Goal: Navigation & Orientation: Understand site structure

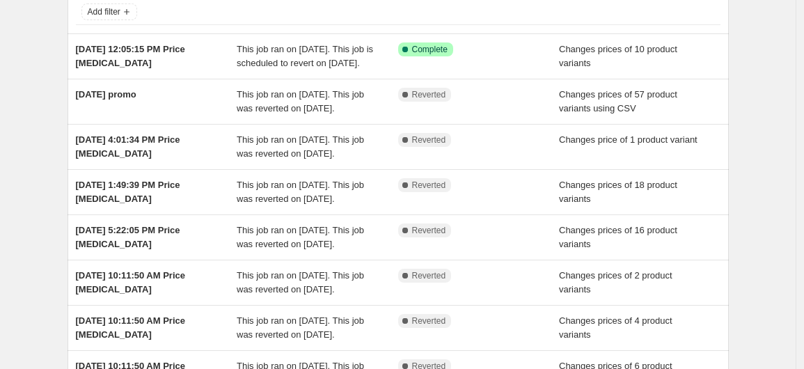
scroll to position [60, 0]
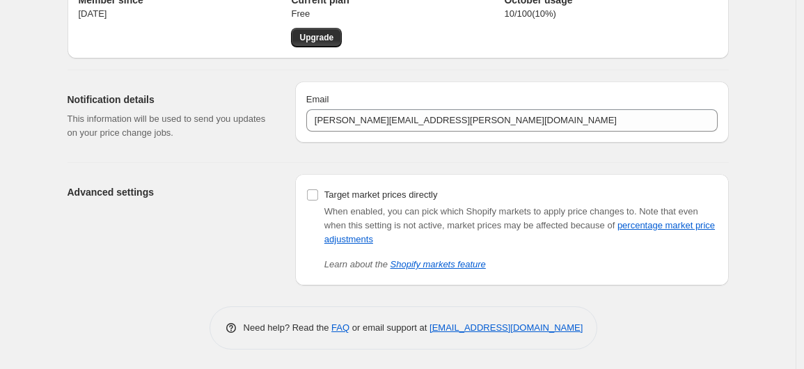
scroll to position [70, 0]
